Goal: Task Accomplishment & Management: Use online tool/utility

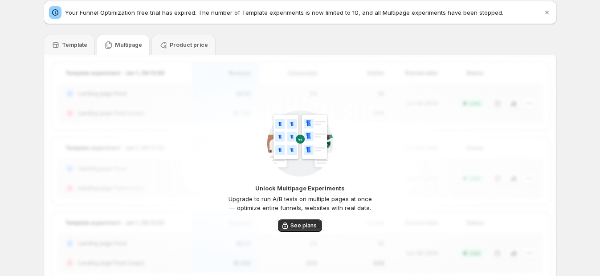
scroll to position [55, 0]
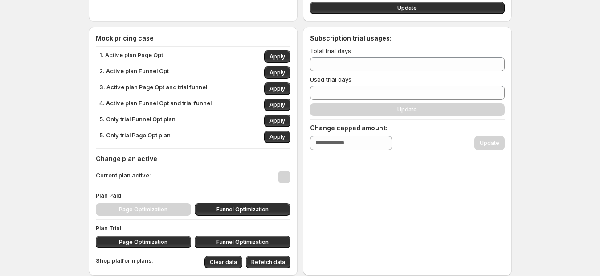
scroll to position [111, 0]
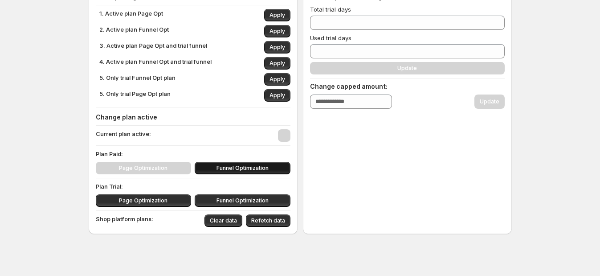
click at [256, 166] on span "Funnel Optimization" at bounding box center [242, 167] width 52 height 7
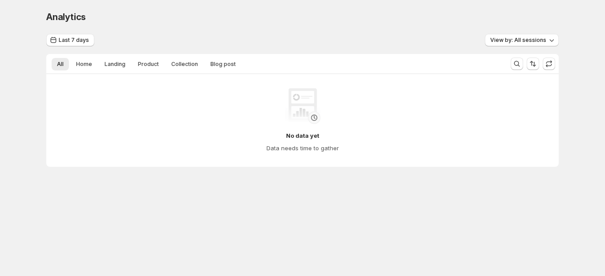
click at [444, 216] on body "Analytics. This page is ready Analytics Last 7 days View by: All sessions All H…" at bounding box center [302, 138] width 605 height 276
click at [494, 2] on div "Analytics. This page is ready Analytics" at bounding box center [302, 17] width 513 height 34
click at [458, 41] on div "Last 7 days View by: All sessions" at bounding box center [302, 40] width 513 height 13
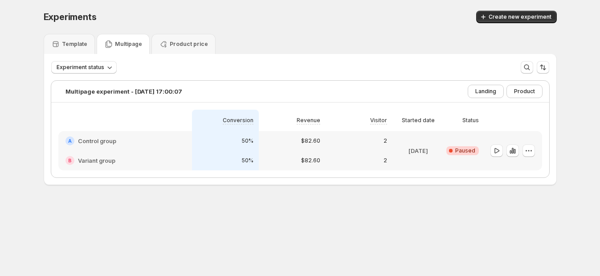
click at [405, 32] on div "Experiments. This page is ready Experiments Create new experiment" at bounding box center [300, 17] width 513 height 34
click at [515, 150] on icon "button" at bounding box center [514, 151] width 2 height 5
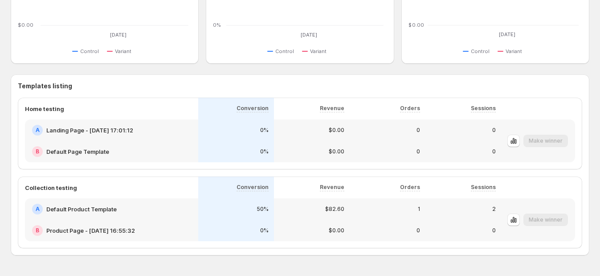
scroll to position [342, 0]
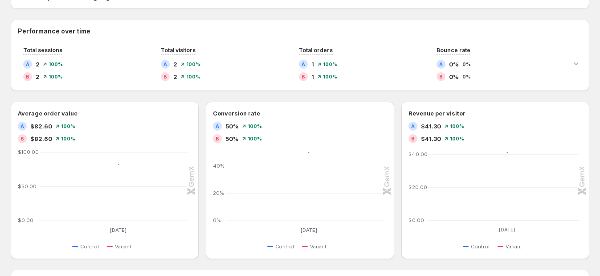
scroll to position [0, 0]
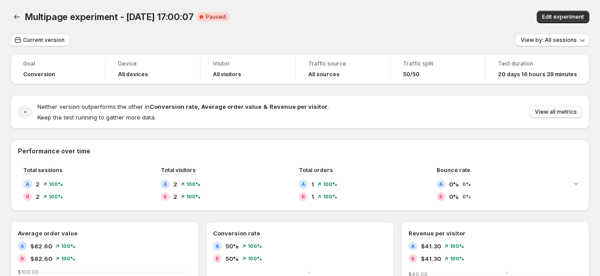
click at [546, 110] on span "View all metrics" at bounding box center [556, 111] width 42 height 7
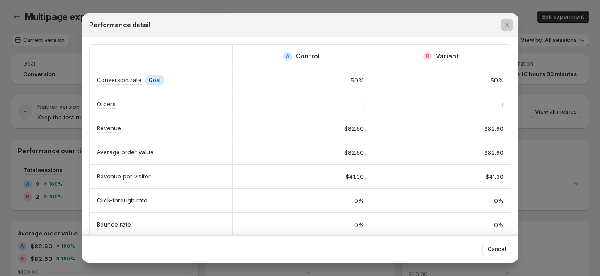
click at [20, 142] on div at bounding box center [300, 138] width 600 height 276
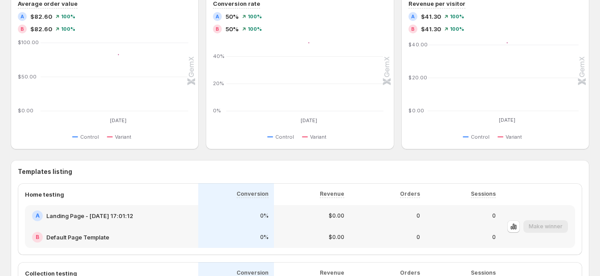
scroll to position [231, 0]
